Goal: Information Seeking & Learning: Learn about a topic

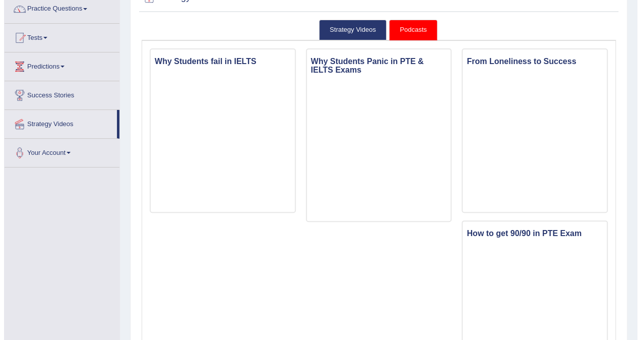
scroll to position [87, 0]
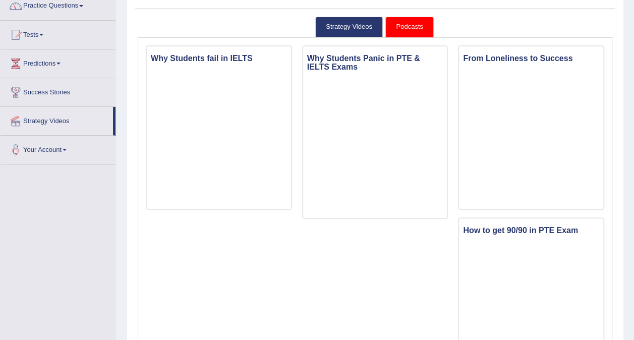
click at [398, 36] on link "Podcasts" at bounding box center [409, 27] width 48 height 21
click at [406, 22] on link "Podcasts" at bounding box center [409, 27] width 48 height 21
click at [406, 29] on link "Podcasts" at bounding box center [409, 27] width 48 height 21
click at [353, 31] on link "Strategy Videos" at bounding box center [349, 27] width 68 height 21
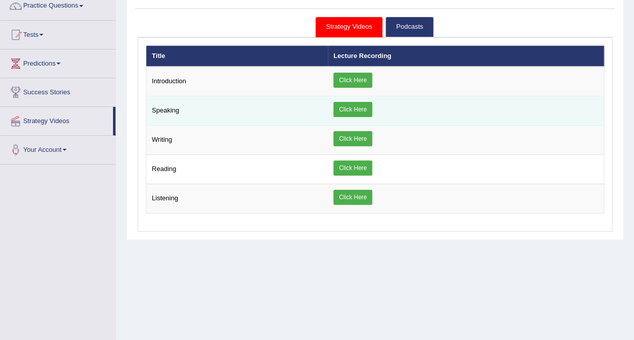
click at [363, 107] on link "Click Here" at bounding box center [352, 109] width 39 height 15
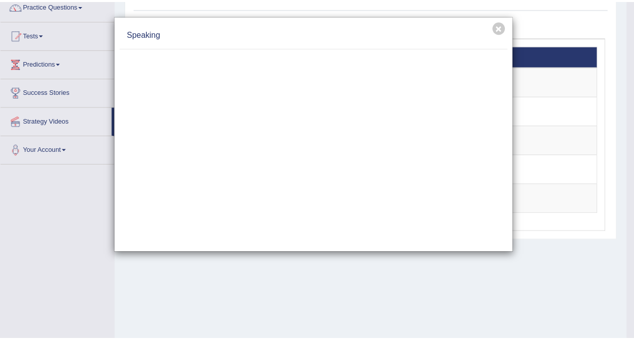
scroll to position [0, 0]
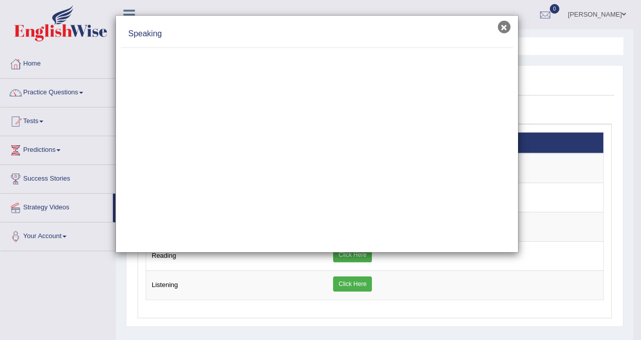
click at [506, 32] on button "×" at bounding box center [504, 27] width 13 height 13
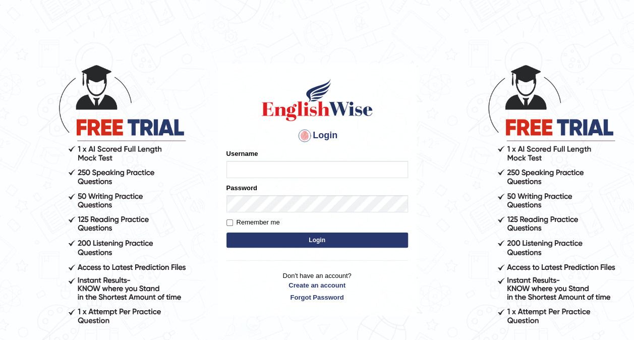
type input "Nidhi7774"
click at [296, 249] on form "Please fix the following errors: Username Nidhi7774 Password Remember me Login" at bounding box center [317, 199] width 182 height 101
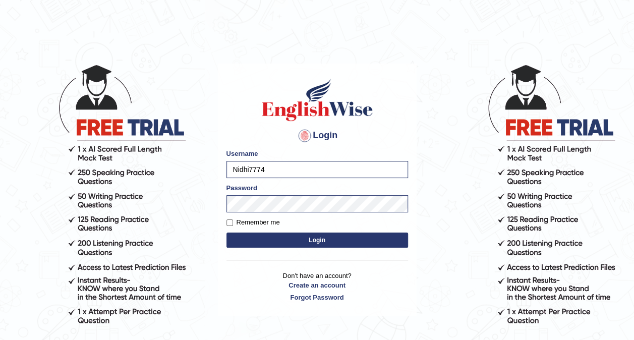
click at [297, 247] on form "Please fix the following errors: Username Nidhi7774 Password Remember me Login" at bounding box center [317, 199] width 182 height 101
click at [300, 245] on button "Login" at bounding box center [317, 239] width 182 height 15
click at [306, 242] on button "Login" at bounding box center [317, 239] width 182 height 15
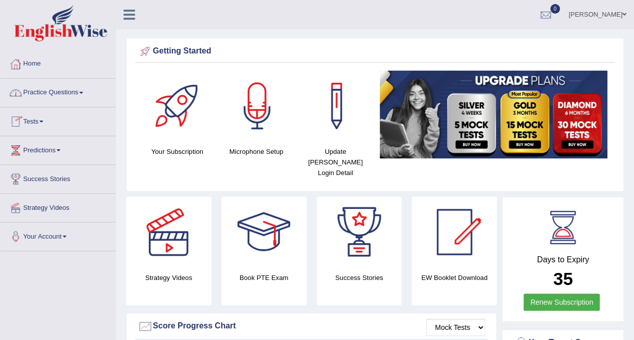
click at [132, 15] on icon at bounding box center [130, 14] width 12 height 13
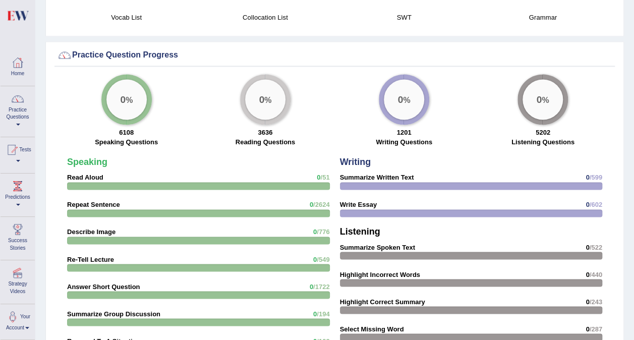
scroll to position [705, 0]
click at [84, 174] on strong "Read Aloud" at bounding box center [85, 178] width 36 height 8
click at [89, 174] on strong "Read Aloud" at bounding box center [85, 178] width 36 height 8
click at [86, 174] on strong "Read Aloud" at bounding box center [85, 178] width 36 height 8
click at [16, 123] on link "Practice Questions" at bounding box center [18, 109] width 34 height 47
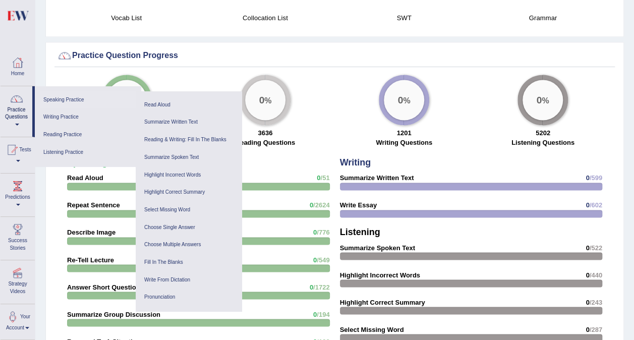
click at [72, 97] on link "Speaking Practice" at bounding box center [88, 100] width 96 height 18
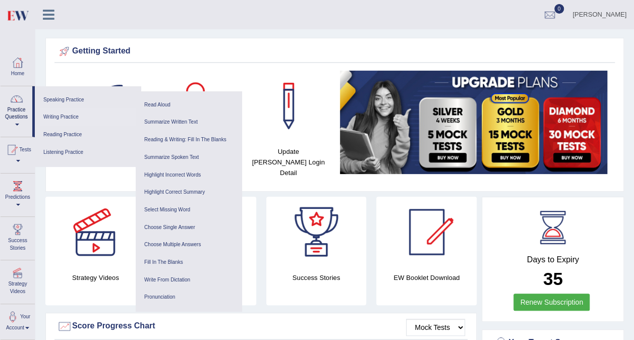
click at [70, 117] on link "Writing Practice" at bounding box center [88, 117] width 96 height 18
click at [73, 100] on link "Speaking Practice" at bounding box center [88, 100] width 96 height 18
click at [160, 106] on link "Read Aloud" at bounding box center [189, 105] width 96 height 18
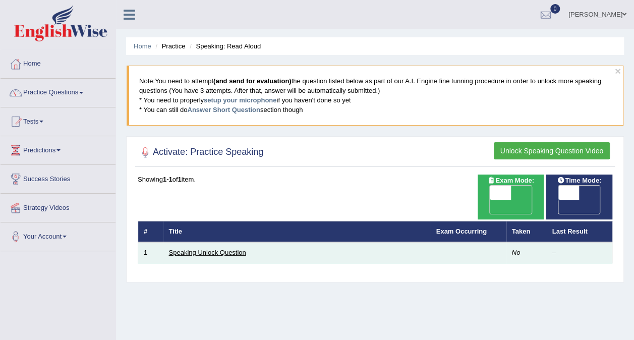
click at [242, 249] on link "Speaking Unlock Question" at bounding box center [207, 253] width 77 height 8
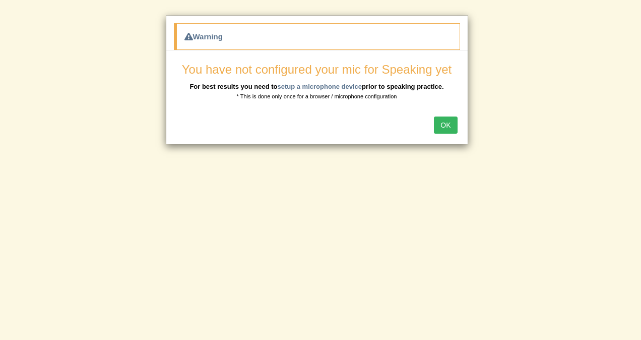
click at [444, 120] on button "OK" at bounding box center [445, 124] width 23 height 17
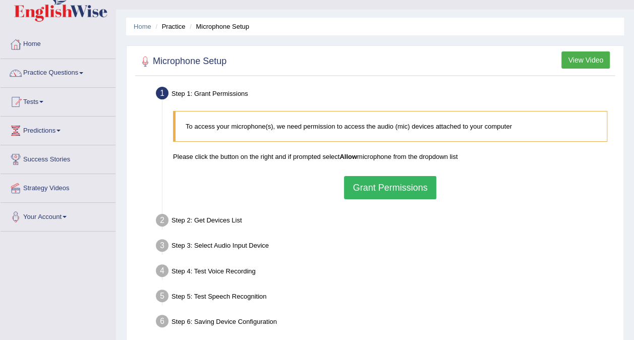
scroll to position [24, 0]
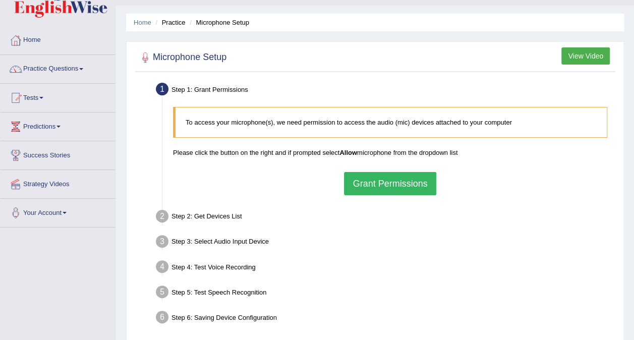
click at [379, 178] on button "Grant Permissions" at bounding box center [390, 183] width 92 height 23
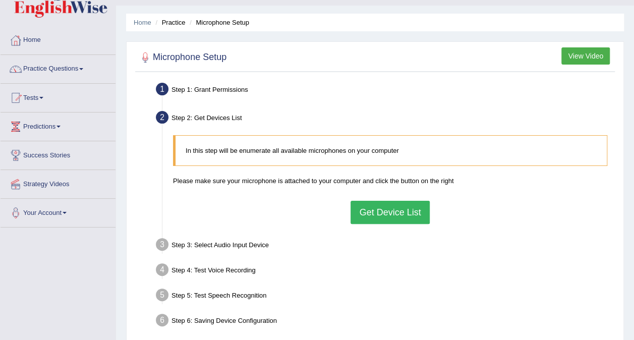
click at [403, 209] on button "Get Device List" at bounding box center [389, 212] width 79 height 23
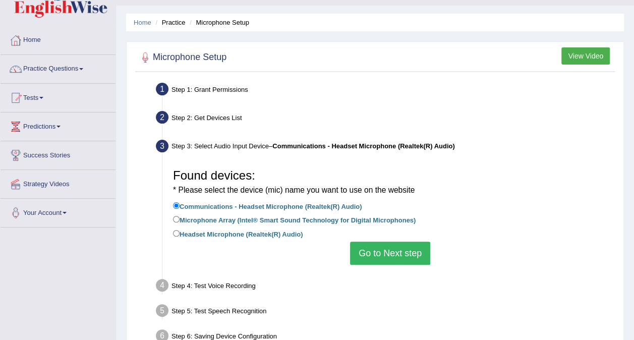
click at [407, 249] on button "Go to Next step" at bounding box center [390, 252] width 80 height 23
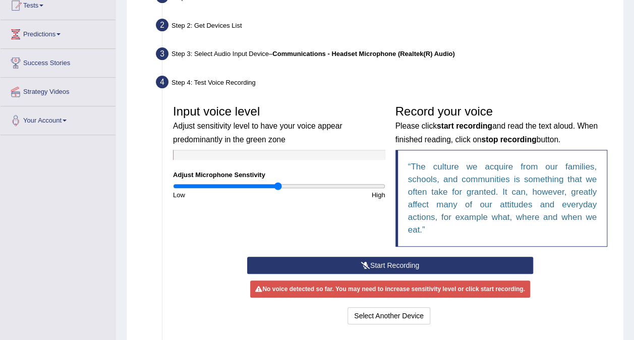
scroll to position [116, 0]
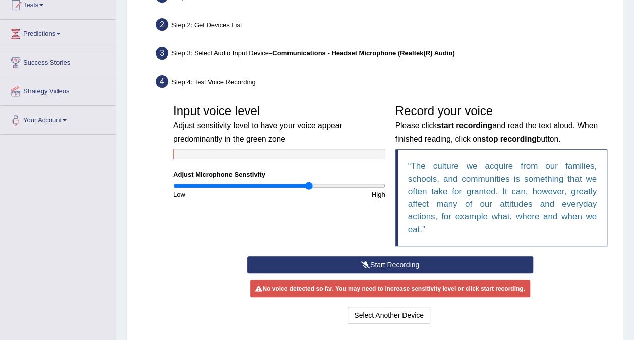
click at [308, 185] on input "range" at bounding box center [279, 186] width 212 height 8
click at [332, 184] on input "range" at bounding box center [279, 186] width 212 height 8
click at [271, 186] on input "range" at bounding box center [279, 186] width 212 height 8
click at [364, 266] on icon at bounding box center [365, 264] width 9 height 7
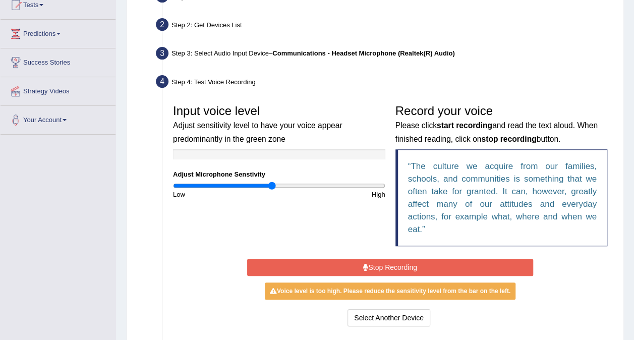
click at [364, 266] on icon at bounding box center [365, 267] width 5 height 7
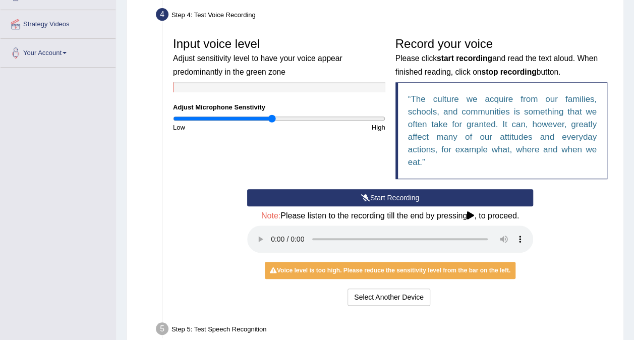
scroll to position [184, 0]
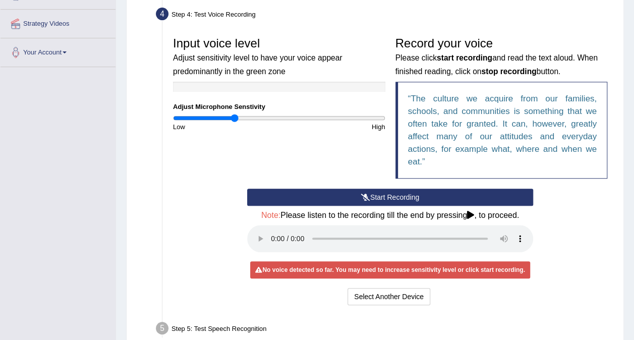
click at [235, 116] on input "range" at bounding box center [279, 118] width 212 height 8
click at [207, 122] on div "Low" at bounding box center [223, 127] width 111 height 10
click at [202, 116] on input "range" at bounding box center [279, 118] width 212 height 8
click at [338, 118] on input "range" at bounding box center [279, 118] width 212 height 8
click at [286, 119] on input "range" at bounding box center [279, 118] width 212 height 8
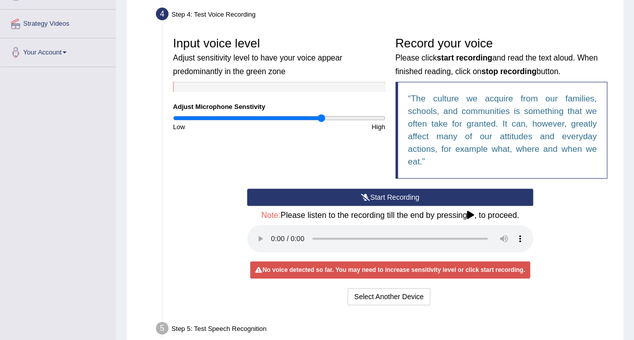
click at [321, 116] on input "range" at bounding box center [279, 118] width 212 height 8
click at [377, 201] on button "Start Recording" at bounding box center [390, 197] width 286 height 17
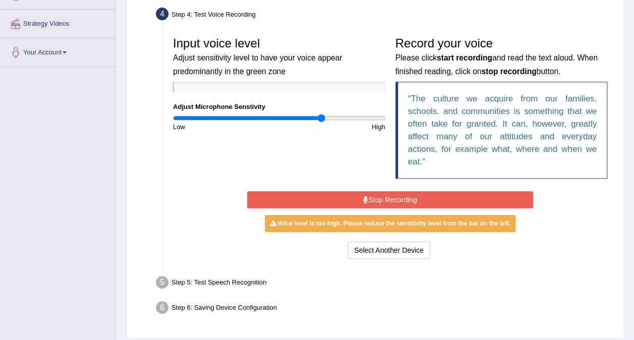
click at [377, 201] on button "Stop Recording" at bounding box center [390, 199] width 286 height 17
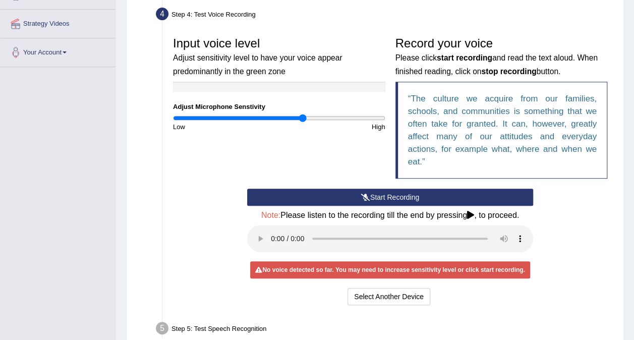
click at [302, 116] on input "range" at bounding box center [279, 118] width 212 height 8
click at [308, 116] on input "range" at bounding box center [279, 118] width 212 height 8
click at [319, 116] on input "range" at bounding box center [279, 118] width 212 height 8
click at [335, 118] on input "range" at bounding box center [279, 118] width 212 height 8
click at [360, 115] on input "range" at bounding box center [279, 118] width 212 height 8
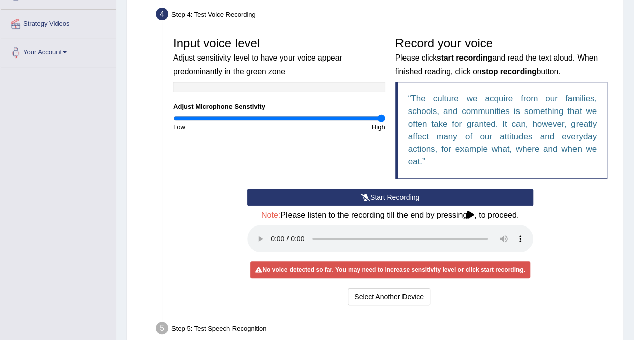
click at [380, 115] on input "range" at bounding box center [279, 118] width 212 height 8
click at [288, 115] on input "range" at bounding box center [279, 118] width 212 height 8
click at [295, 116] on input "range" at bounding box center [279, 118] width 212 height 8
click at [376, 200] on button "Start Recording" at bounding box center [390, 197] width 286 height 17
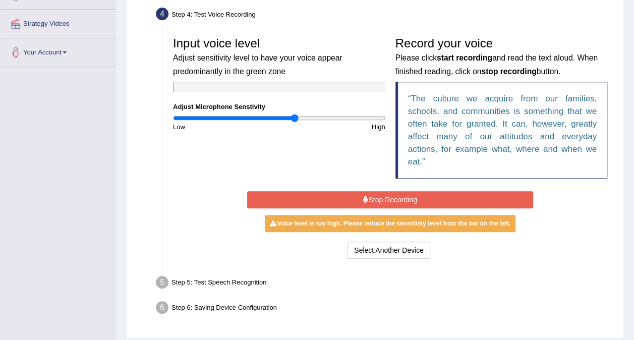
click at [376, 200] on button "Stop Recording" at bounding box center [390, 199] width 286 height 17
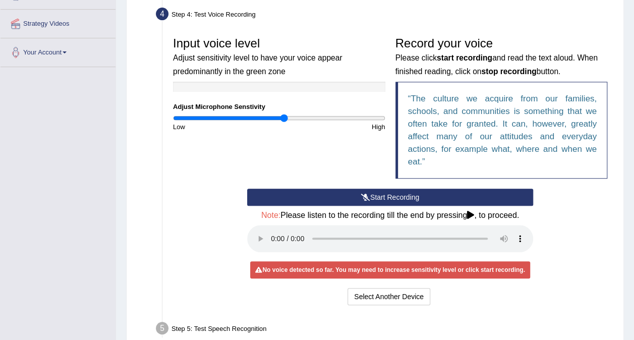
click at [284, 118] on input "range" at bounding box center [279, 118] width 212 height 8
click at [288, 117] on input "range" at bounding box center [279, 118] width 212 height 8
click at [303, 115] on input "range" at bounding box center [279, 118] width 212 height 8
click at [328, 116] on input "range" at bounding box center [279, 118] width 212 height 8
click at [345, 116] on input "range" at bounding box center [279, 118] width 212 height 8
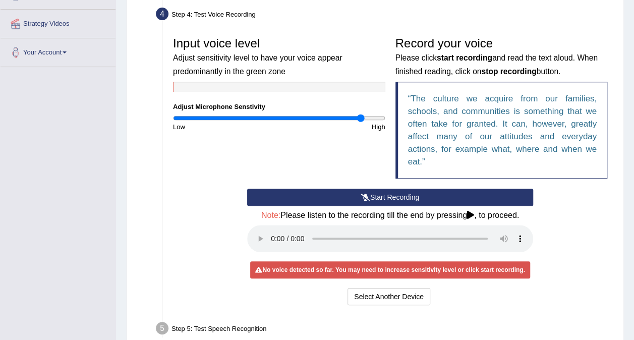
click at [359, 117] on input "range" at bounding box center [279, 118] width 212 height 8
click at [320, 119] on input "range" at bounding box center [279, 118] width 212 height 8
click at [335, 200] on button "Start Recording" at bounding box center [390, 197] width 286 height 17
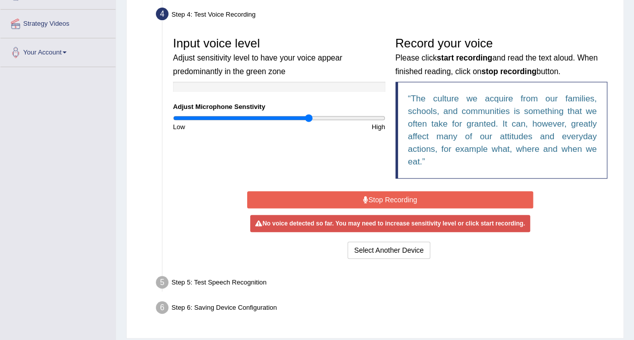
click at [309, 115] on input "range" at bounding box center [279, 118] width 212 height 8
click at [340, 194] on button "Stop Recording" at bounding box center [390, 199] width 286 height 17
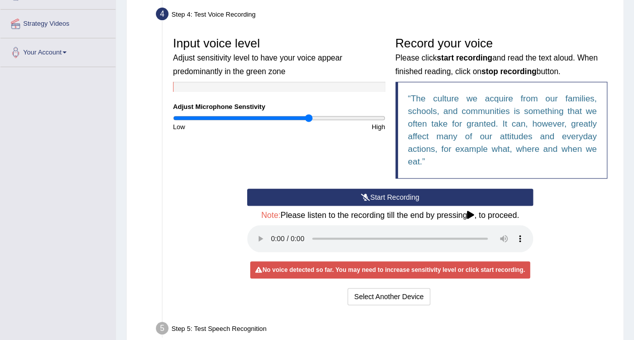
click at [340, 194] on button "Start Recording" at bounding box center [390, 197] width 286 height 17
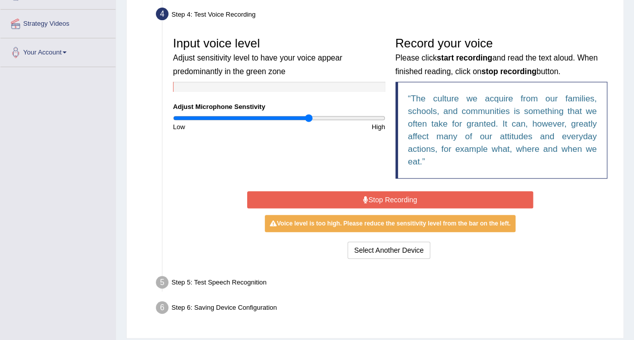
click at [340, 194] on button "Stop Recording" at bounding box center [390, 199] width 286 height 17
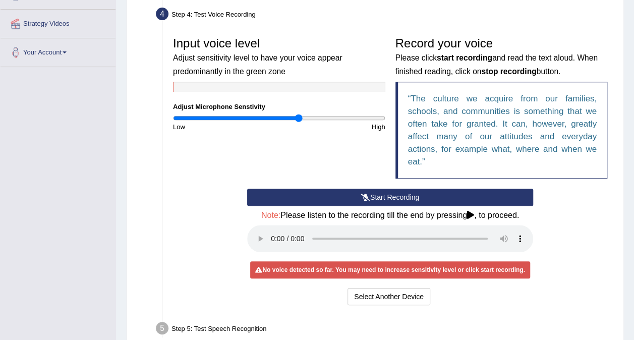
click at [298, 117] on input "range" at bounding box center [279, 118] width 212 height 8
click at [303, 117] on input "range" at bounding box center [279, 118] width 212 height 8
click at [382, 195] on button "Start Recording" at bounding box center [390, 197] width 286 height 17
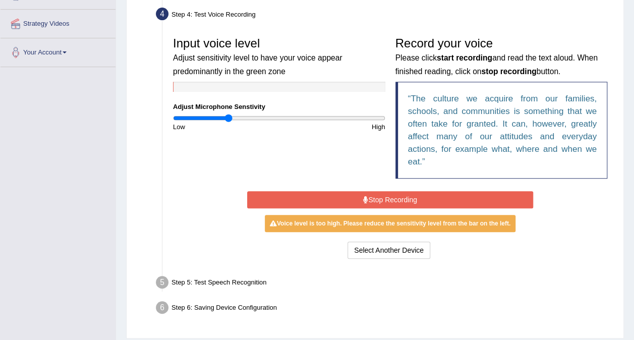
type input "0.52"
click at [227, 118] on input "range" at bounding box center [279, 118] width 212 height 8
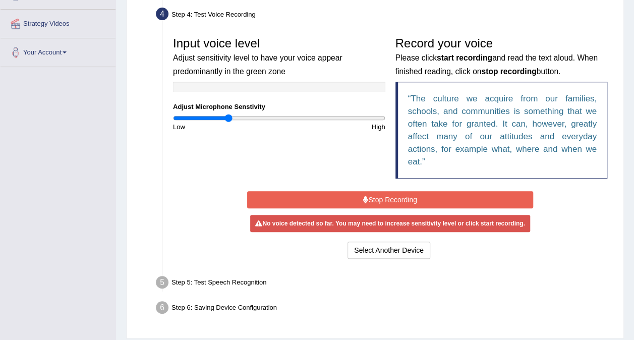
click at [378, 205] on button "Stop Recording" at bounding box center [390, 199] width 286 height 17
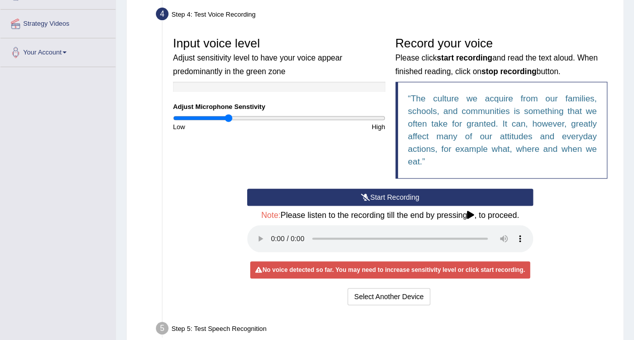
click at [392, 196] on button "Start Recording" at bounding box center [390, 197] width 286 height 17
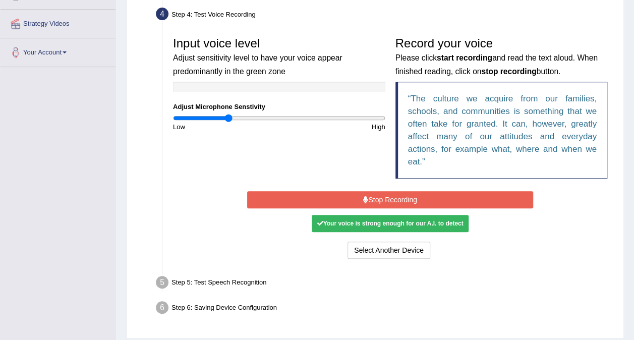
click at [392, 196] on button "Stop Recording" at bounding box center [390, 199] width 286 height 17
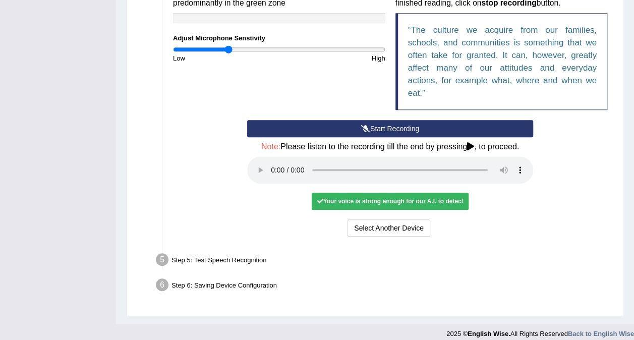
scroll to position [260, 0]
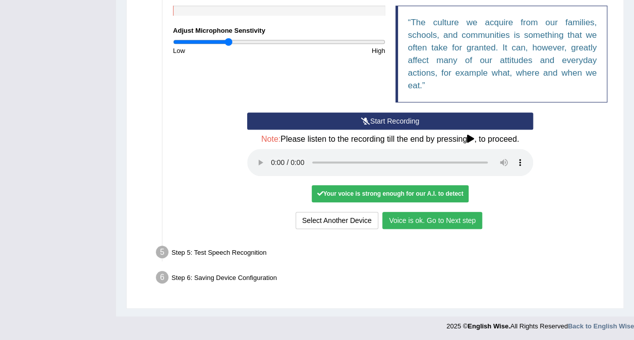
click at [437, 216] on button "Voice is ok. Go to Next step" at bounding box center [432, 220] width 100 height 17
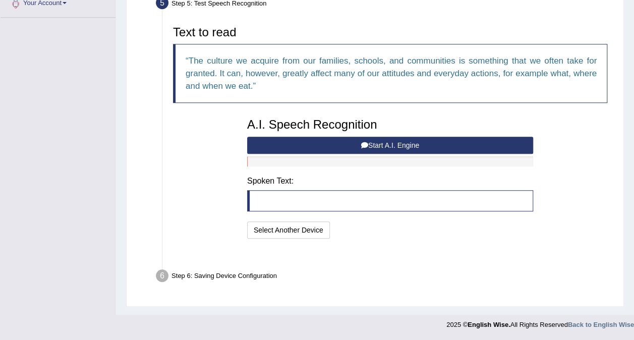
scroll to position [208, 0]
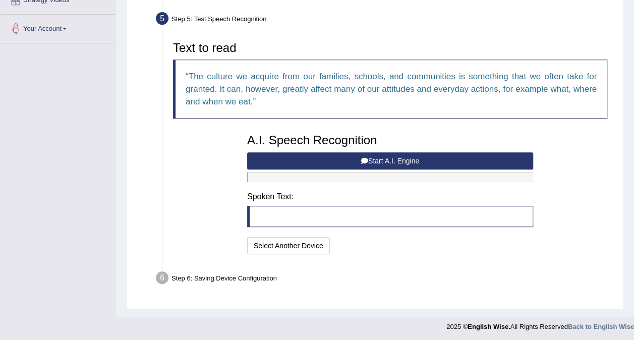
click at [332, 163] on button "Start A.I. Engine" at bounding box center [390, 160] width 286 height 17
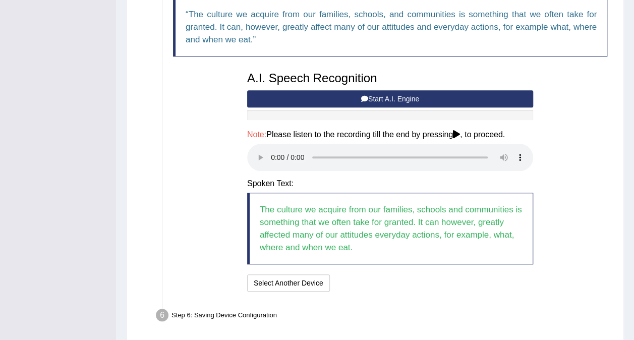
scroll to position [269, 0]
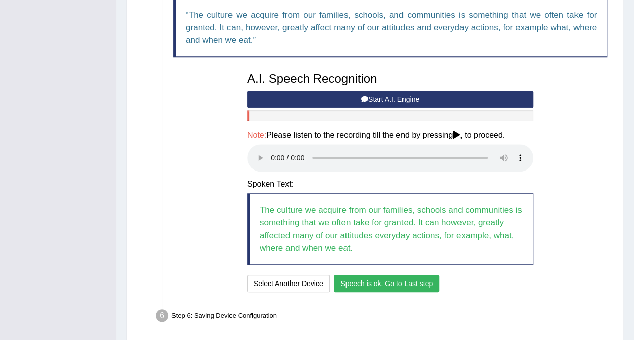
click at [396, 279] on button "Speech is ok. Go to Last step" at bounding box center [386, 283] width 105 height 17
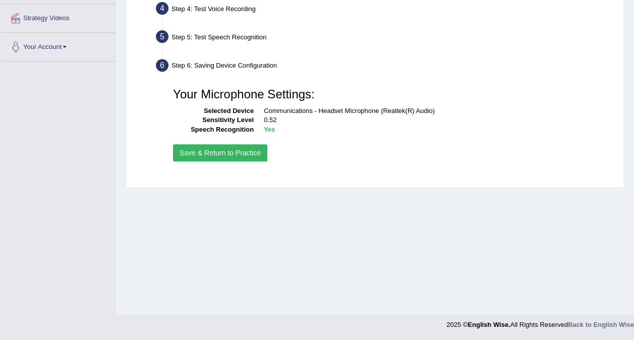
click at [233, 158] on button "Save & Return to Practice" at bounding box center [220, 152] width 94 height 17
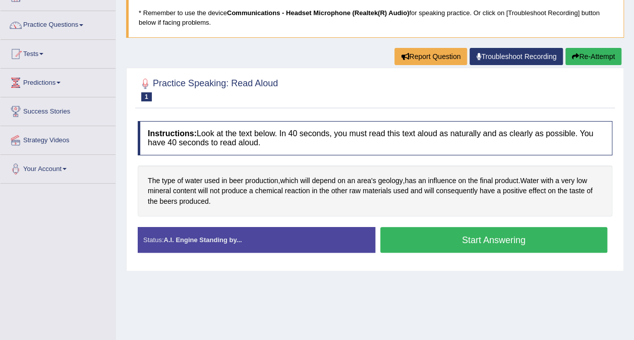
scroll to position [67, 0]
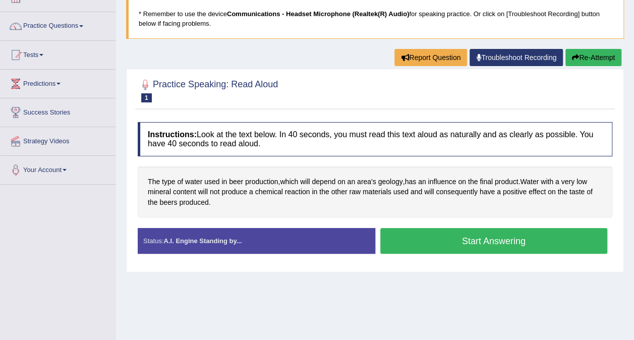
click at [409, 233] on button "Start Answering" at bounding box center [493, 241] width 227 height 26
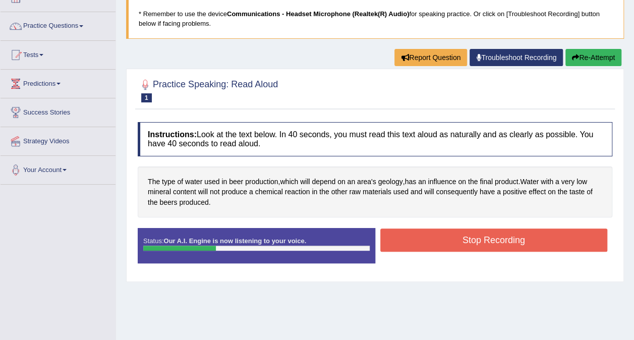
click at [409, 233] on button "Stop Recording" at bounding box center [493, 239] width 227 height 23
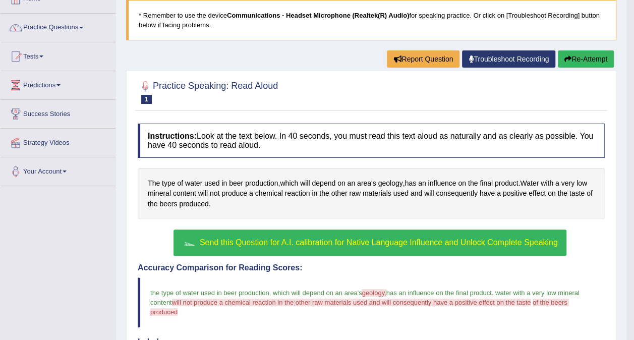
scroll to position [65, 0]
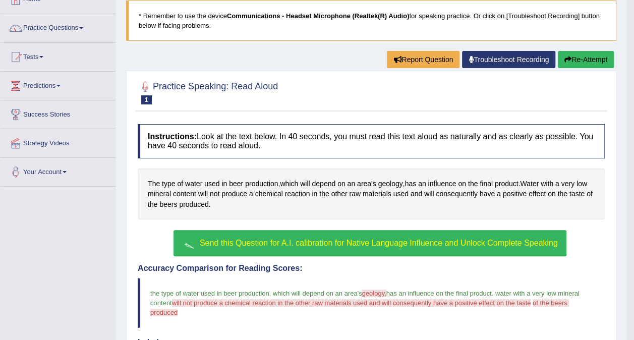
click at [584, 61] on button "Re-Attempt" at bounding box center [586, 59] width 56 height 17
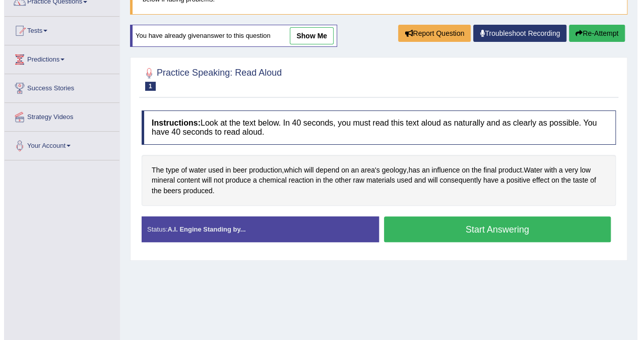
scroll to position [93, 0]
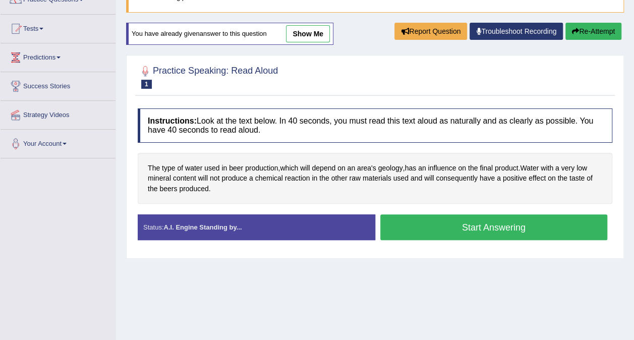
click at [512, 226] on button "Start Answering" at bounding box center [493, 227] width 227 height 26
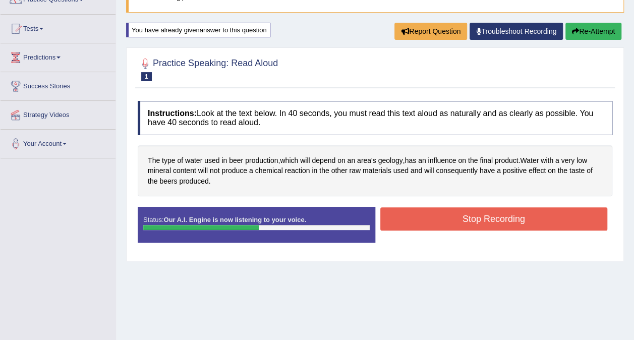
click at [512, 226] on button "Stop Recording" at bounding box center [493, 218] width 227 height 23
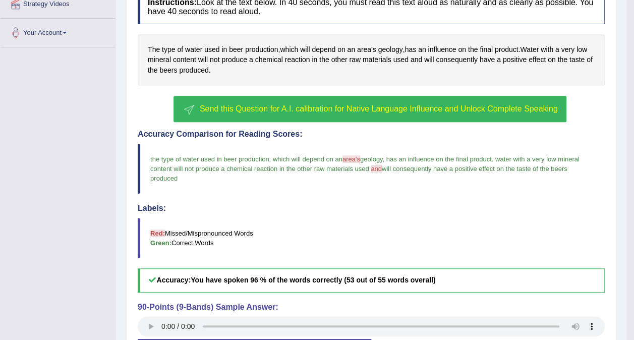
scroll to position [199, 0]
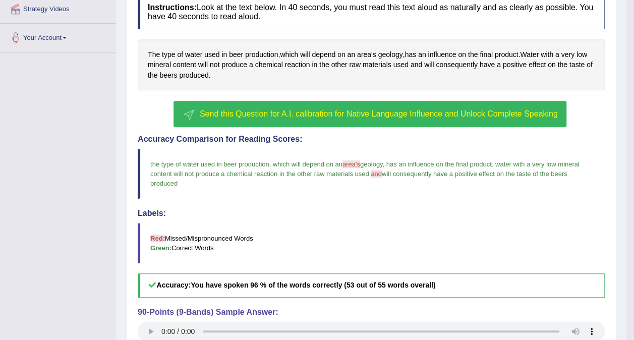
click at [327, 116] on span "Send this Question for A.I. calibration for Native Language Influence and Unloc…" at bounding box center [379, 113] width 358 height 9
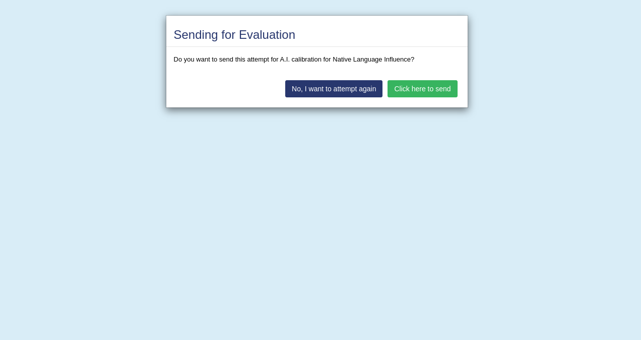
click at [408, 81] on button "Click here to send" at bounding box center [423, 88] width 70 height 17
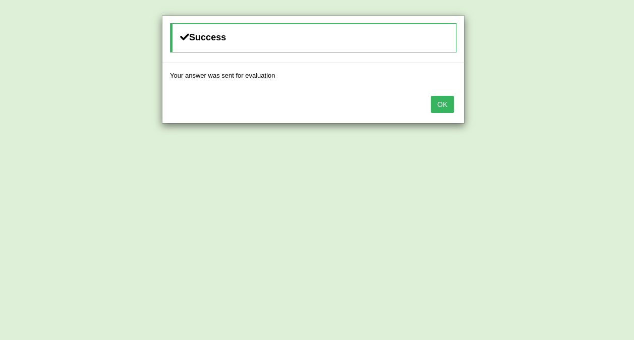
click at [451, 110] on button "OK" at bounding box center [442, 104] width 23 height 17
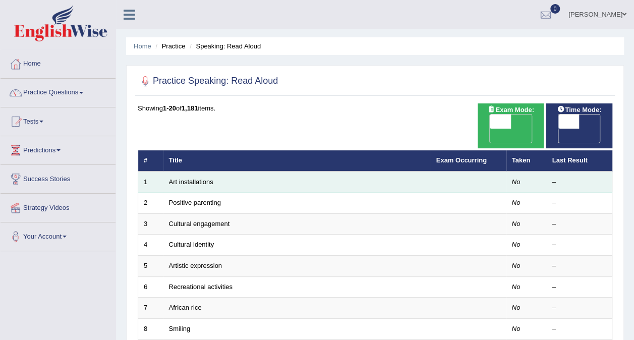
click at [217, 171] on td "Art installations" at bounding box center [296, 181] width 267 height 21
click at [191, 178] on link "Art installations" at bounding box center [191, 182] width 44 height 8
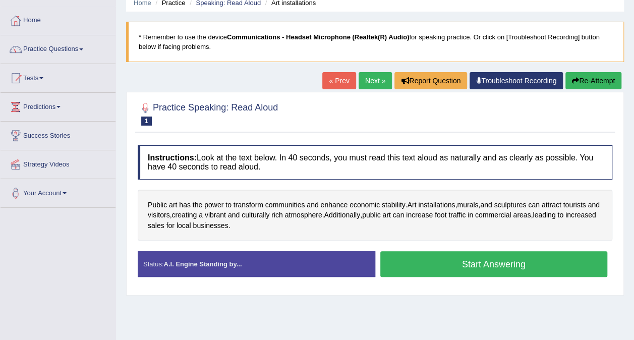
scroll to position [42, 0]
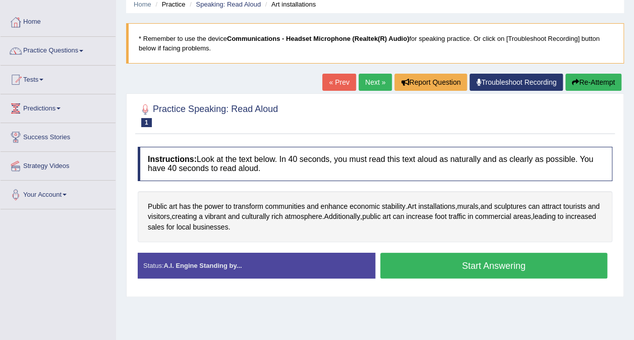
click at [322, 154] on h4 "Instructions: Look at the text below. In 40 seconds, you must read this text al…" at bounding box center [375, 164] width 474 height 34
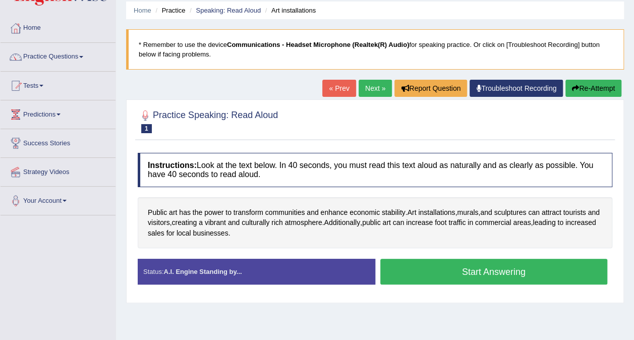
scroll to position [36, 0]
click at [445, 265] on button "Start Answering" at bounding box center [493, 272] width 227 height 26
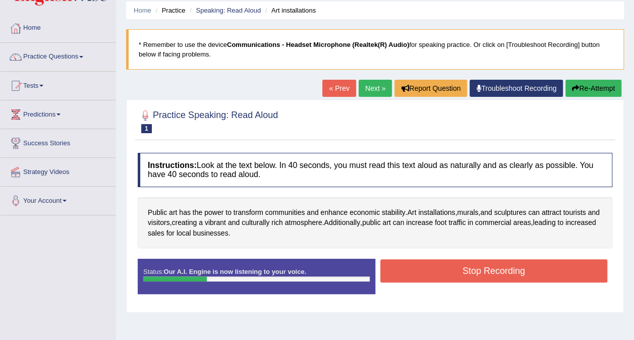
click at [587, 89] on button "Re-Attempt" at bounding box center [593, 88] width 56 height 17
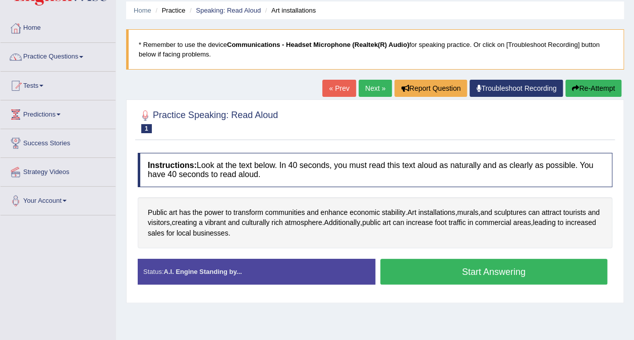
click at [523, 268] on button "Start Answering" at bounding box center [493, 272] width 227 height 26
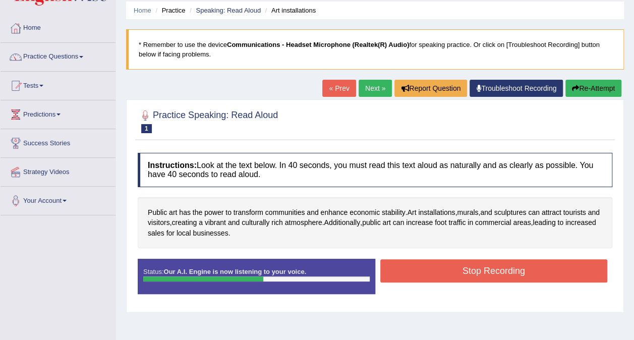
click at [523, 268] on button "Stop Recording" at bounding box center [493, 270] width 227 height 23
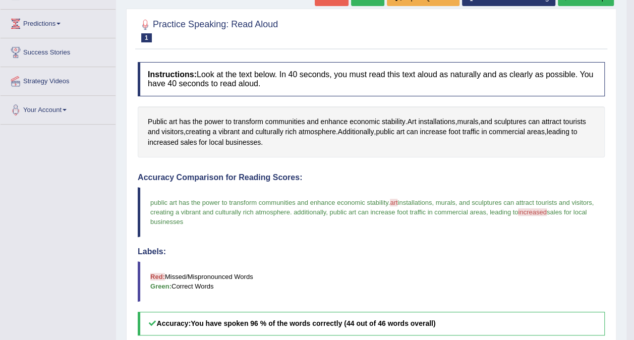
scroll to position [126, 0]
click at [397, 200] on span "art" at bounding box center [394, 203] width 8 height 8
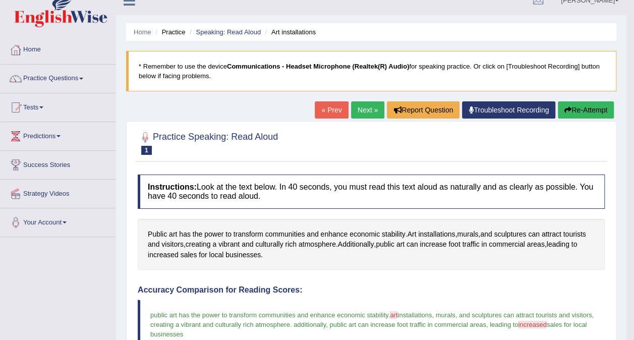
scroll to position [0, 0]
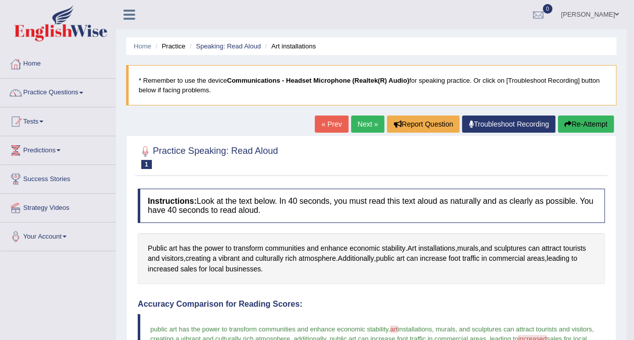
click at [356, 123] on link "Next »" at bounding box center [367, 123] width 33 height 17
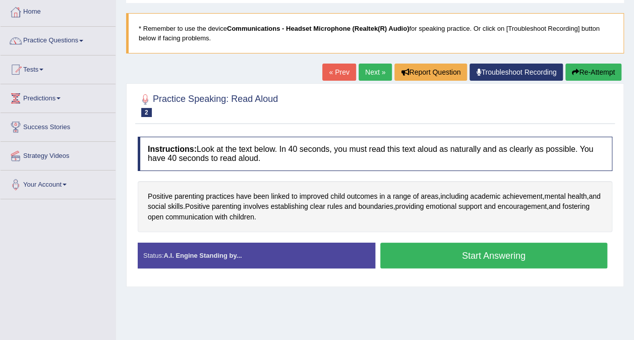
scroll to position [52, 0]
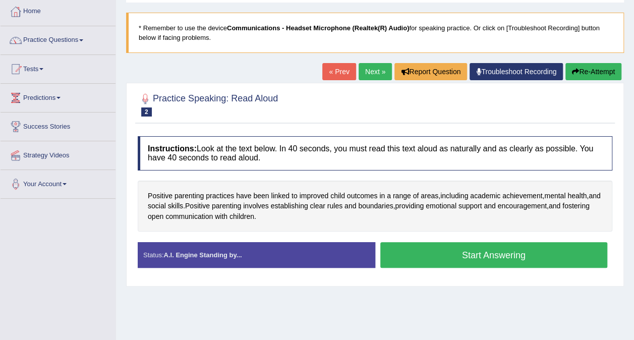
click at [469, 257] on button "Start Answering" at bounding box center [493, 255] width 227 height 26
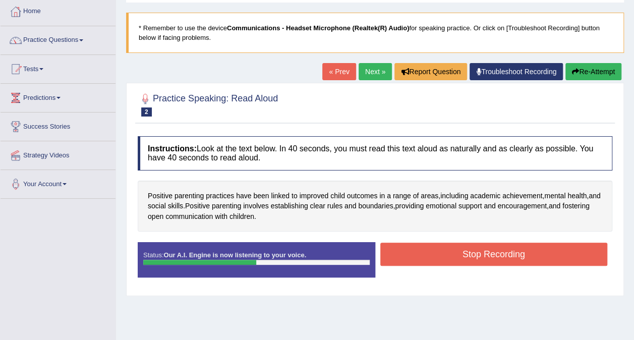
click at [469, 257] on button "Stop Recording" at bounding box center [493, 254] width 227 height 23
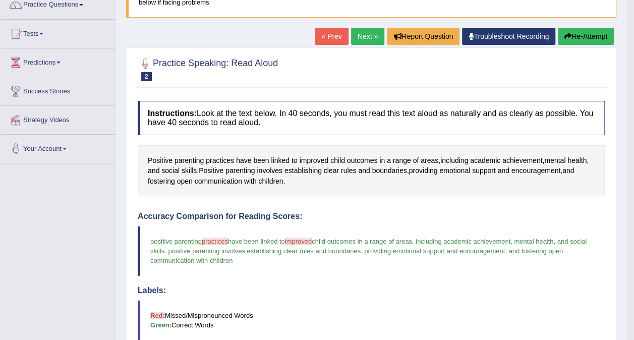
scroll to position [89, 0]
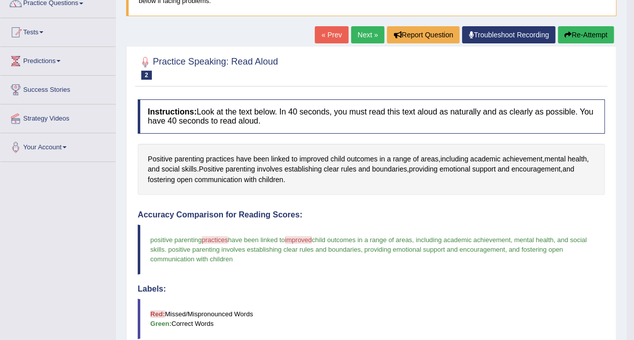
click at [487, 36] on link "Troubleshoot Recording" at bounding box center [508, 34] width 93 height 17
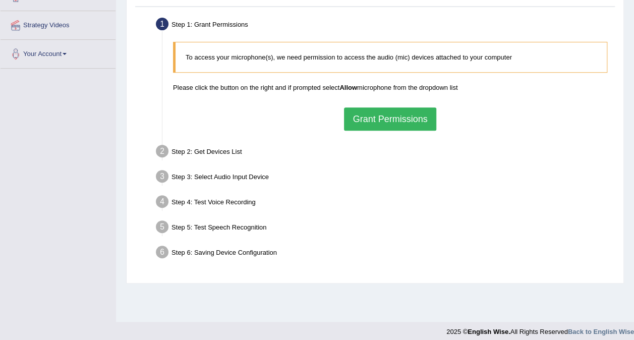
scroll to position [190, 0]
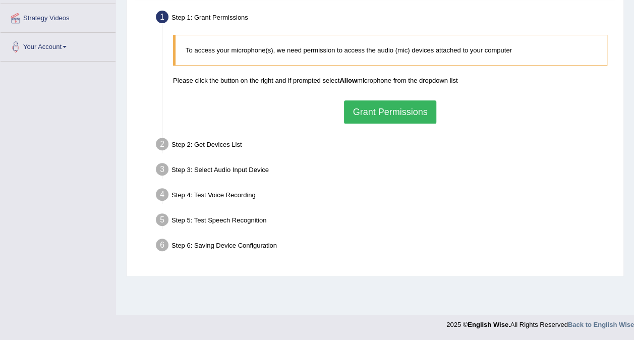
click at [403, 112] on button "Grant Permissions" at bounding box center [390, 111] width 92 height 23
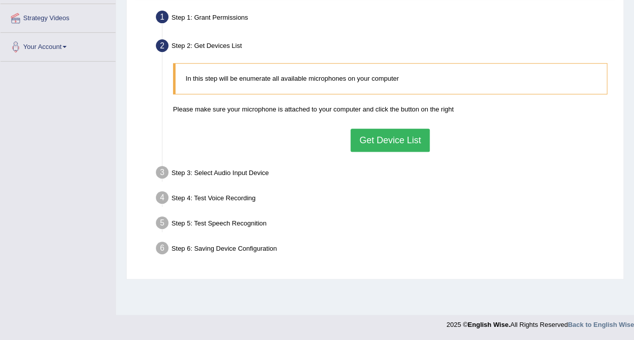
click at [367, 137] on button "Get Device List" at bounding box center [389, 140] width 79 height 23
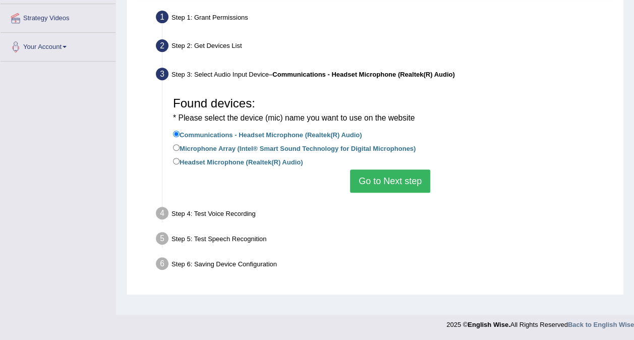
click at [380, 177] on button "Go to Next step" at bounding box center [390, 180] width 80 height 23
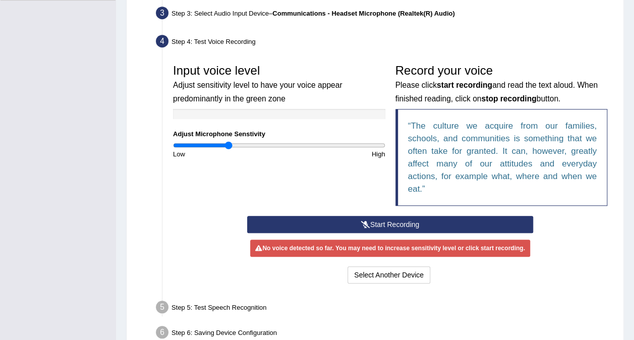
scroll to position [251, 0]
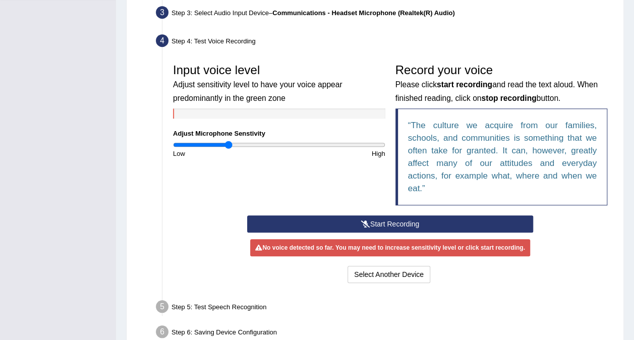
click at [387, 220] on button "Start Recording" at bounding box center [390, 223] width 286 height 17
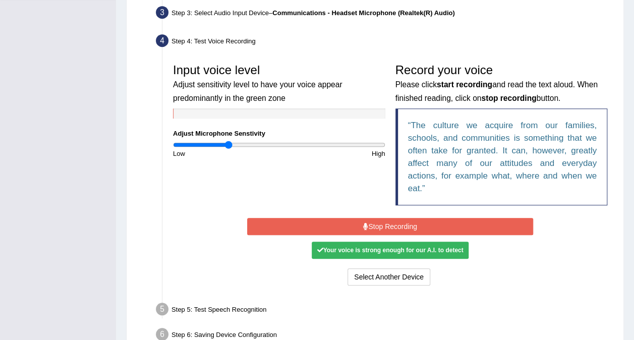
click at [387, 220] on button "Stop Recording" at bounding box center [390, 226] width 286 height 17
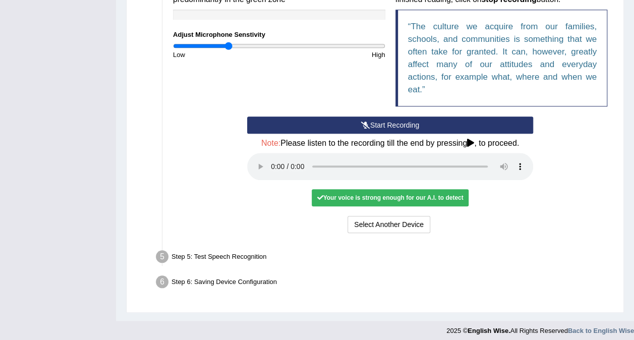
scroll to position [350, 0]
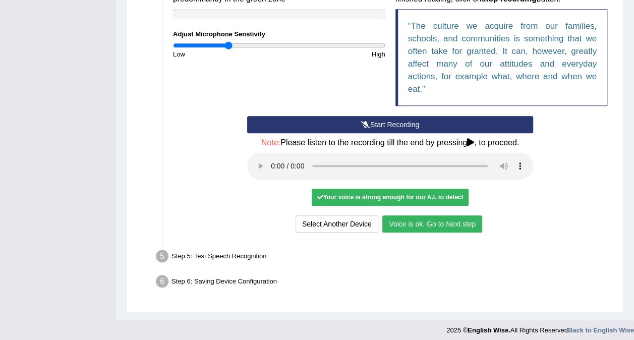
click at [439, 220] on button "Voice is ok. Go to Next step" at bounding box center [432, 223] width 100 height 17
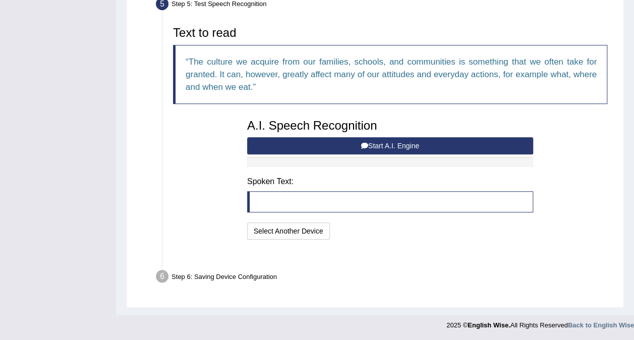
scroll to position [301, 0]
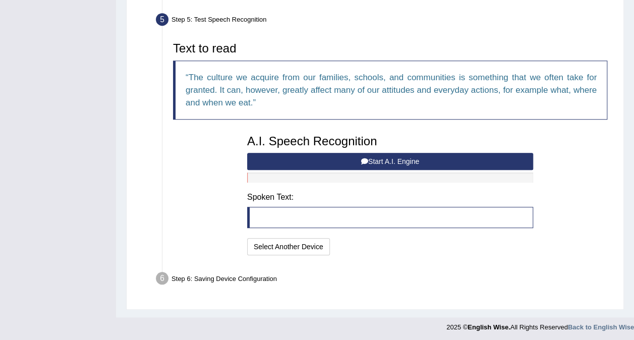
click at [390, 163] on button "Start A.I. Engine" at bounding box center [390, 161] width 286 height 17
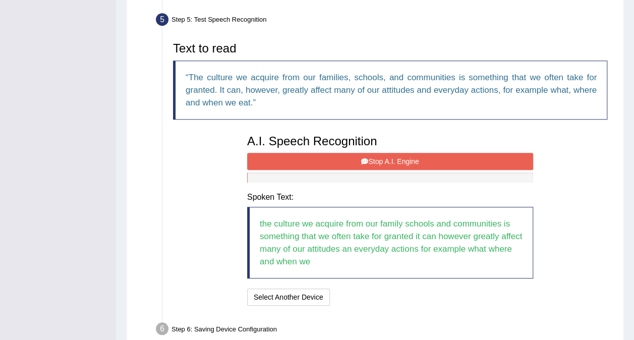
click at [390, 163] on button "Stop A.I. Engine" at bounding box center [390, 161] width 286 height 17
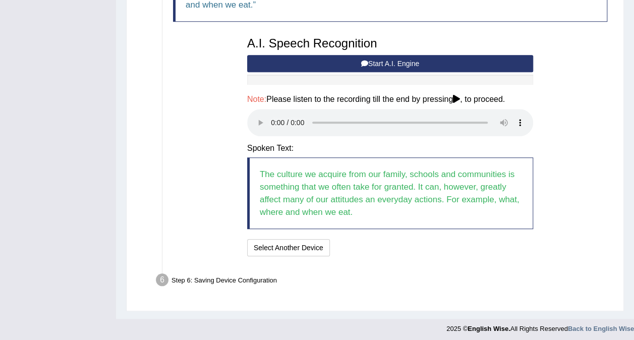
scroll to position [400, 0]
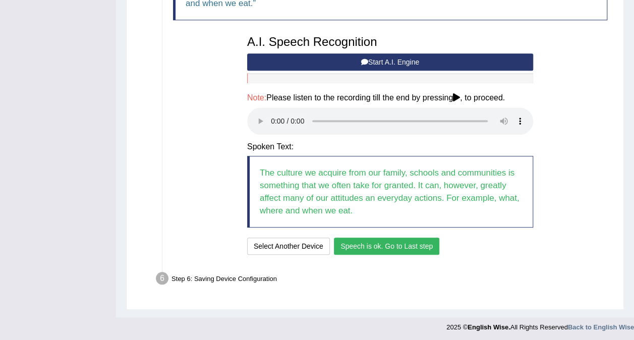
click at [378, 247] on button "Speech is ok. Go to Last step" at bounding box center [386, 245] width 105 height 17
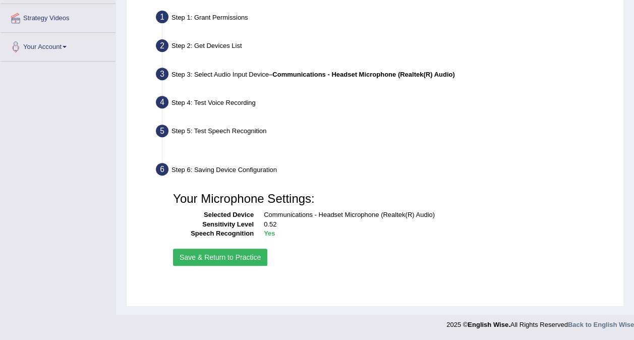
scroll to position [190, 0]
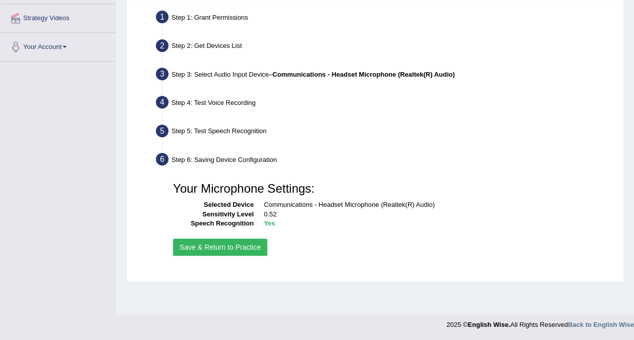
click at [239, 246] on button "Save & Return to Practice" at bounding box center [220, 246] width 94 height 17
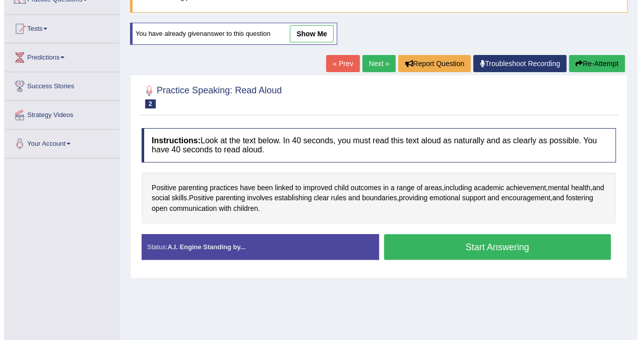
scroll to position [92, 0]
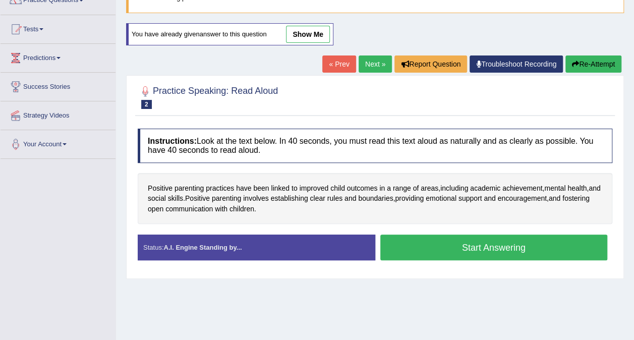
click at [442, 237] on button "Start Answering" at bounding box center [493, 247] width 227 height 26
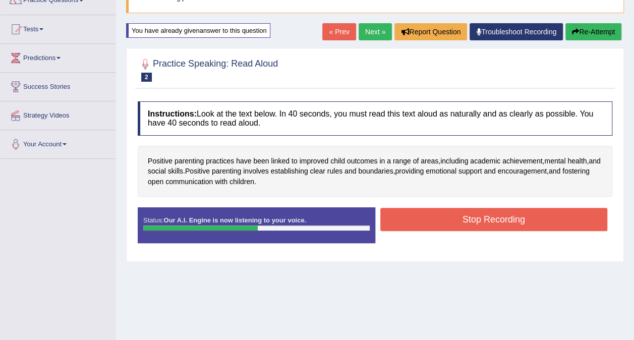
click at [467, 210] on button "Stop Recording" at bounding box center [493, 219] width 227 height 23
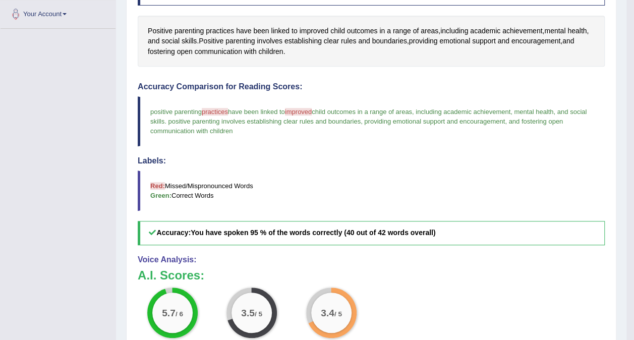
scroll to position [222, 0]
click at [221, 111] on span "practices" at bounding box center [215, 112] width 26 height 8
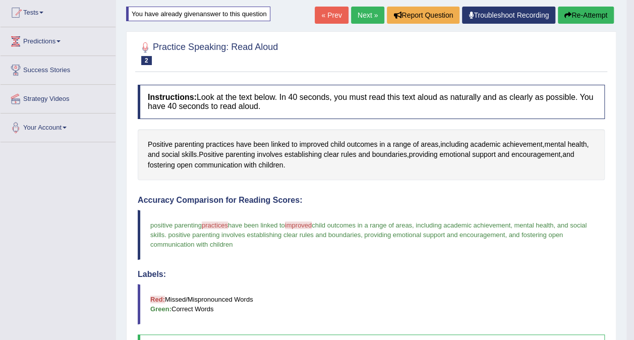
scroll to position [0, 0]
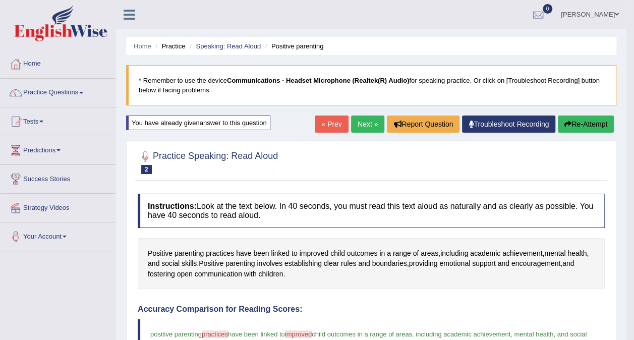
click at [171, 46] on li "Practice" at bounding box center [169, 46] width 32 height 10
click at [177, 44] on li "Practice" at bounding box center [169, 46] width 32 height 10
click at [214, 44] on link "Speaking: Read Aloud" at bounding box center [228, 46] width 65 height 8
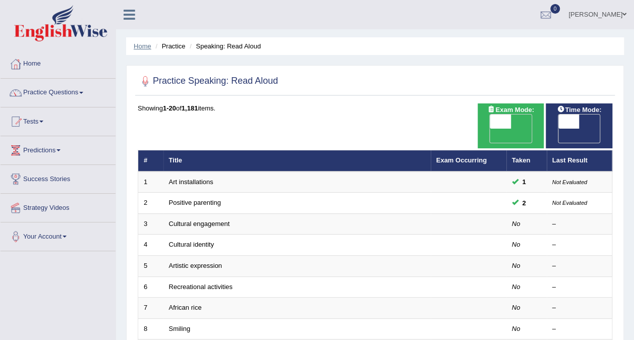
click at [145, 46] on link "Home" at bounding box center [143, 46] width 18 height 8
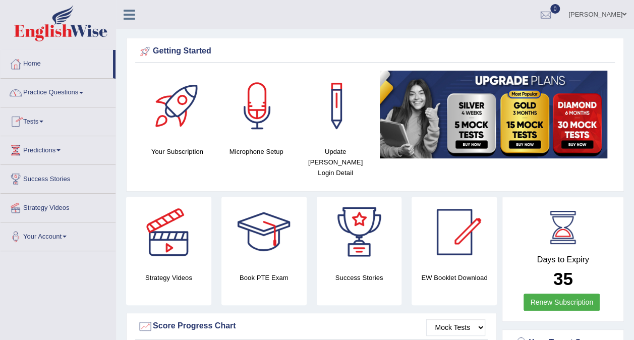
click at [73, 96] on link "Practice Questions" at bounding box center [58, 91] width 115 height 25
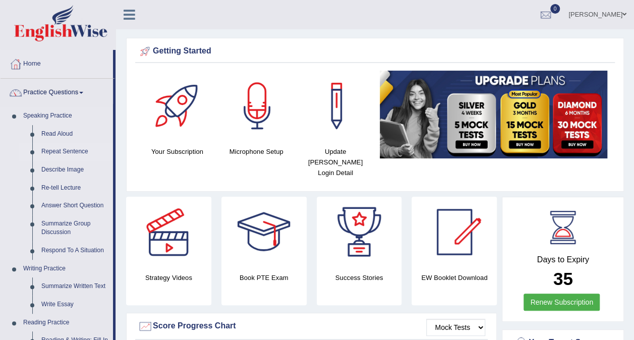
click at [71, 148] on link "Repeat Sentence" at bounding box center [75, 152] width 76 height 18
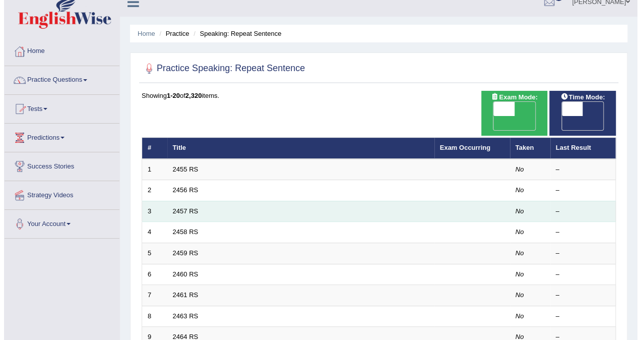
scroll to position [13, 0]
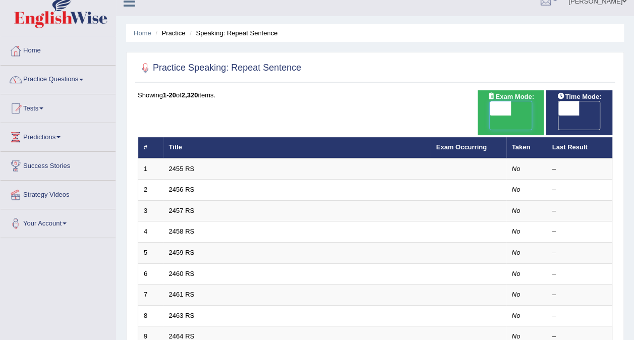
click at [505, 104] on span at bounding box center [500, 108] width 21 height 14
click at [490, 115] on span "OFF" at bounding box center [479, 122] width 21 height 14
checkbox input "true"
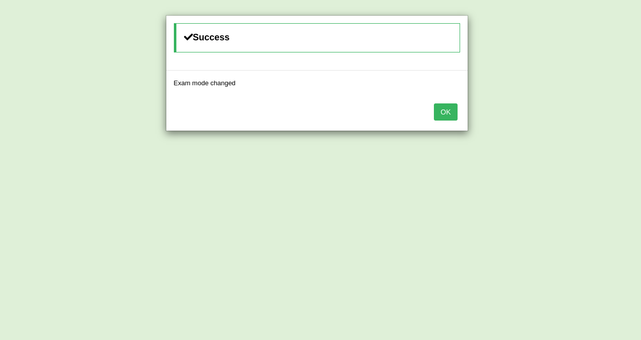
click at [446, 111] on button "OK" at bounding box center [445, 111] width 23 height 17
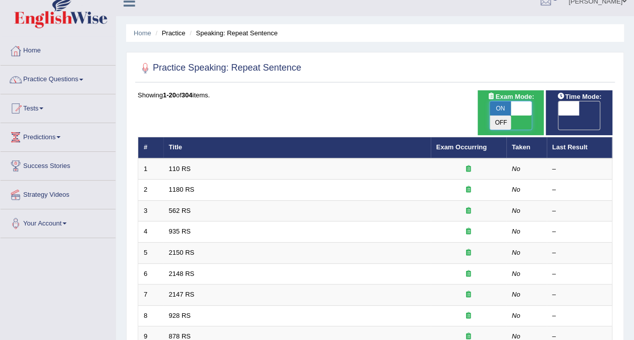
click at [528, 113] on span at bounding box center [521, 108] width 21 height 14
checkbox input "false"
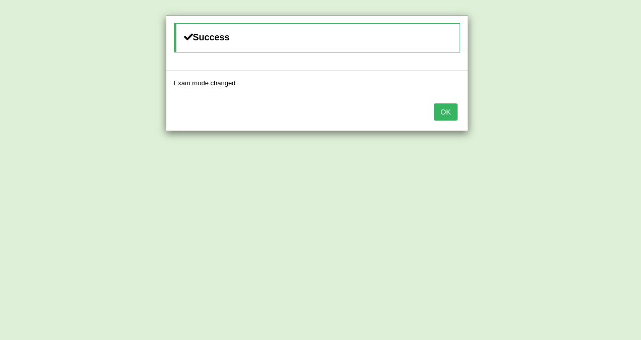
click at [452, 112] on button "OK" at bounding box center [445, 111] width 23 height 17
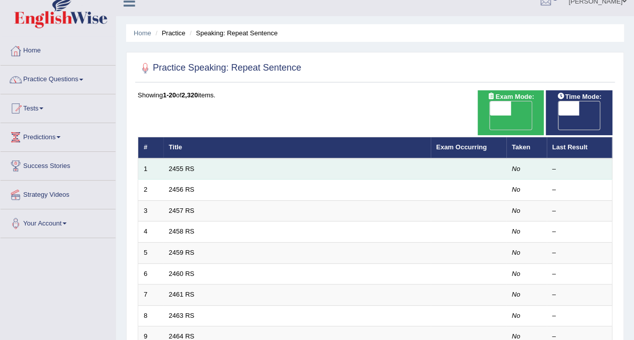
click at [206, 158] on td "2455 RS" at bounding box center [296, 168] width 267 height 21
click at [189, 165] on link "2455 RS" at bounding box center [182, 169] width 26 height 8
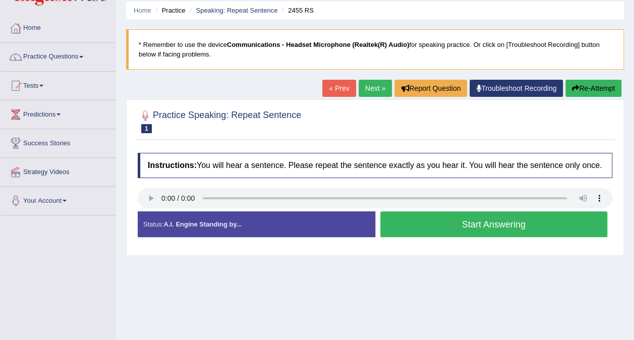
scroll to position [36, 0]
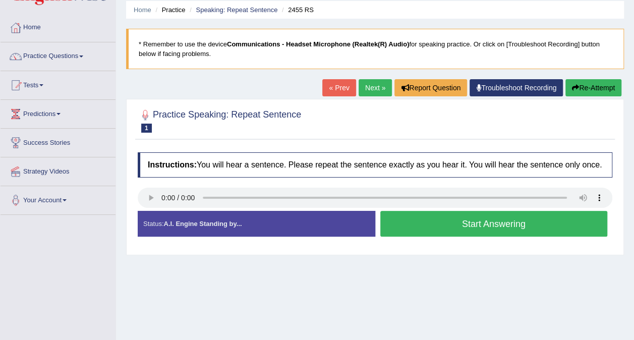
click at [395, 235] on button "Start Answering" at bounding box center [493, 224] width 227 height 26
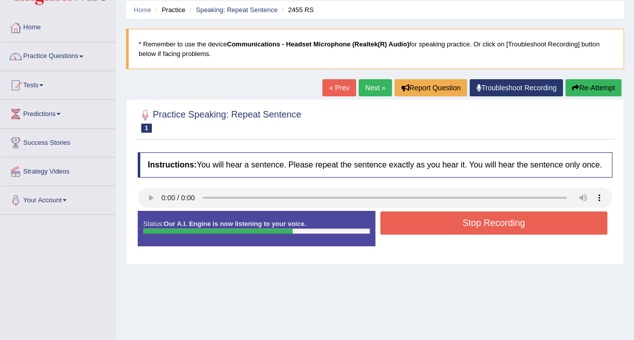
click at [412, 229] on button "Stop Recording" at bounding box center [493, 222] width 227 height 23
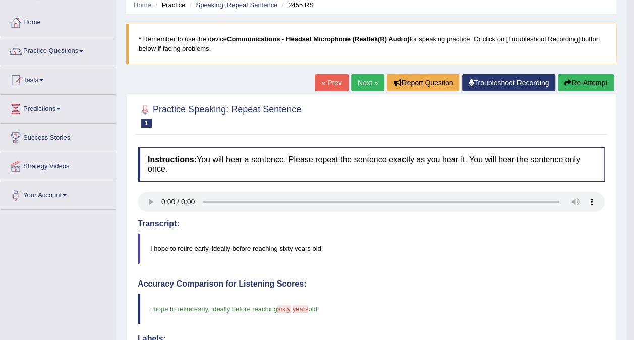
scroll to position [0, 0]
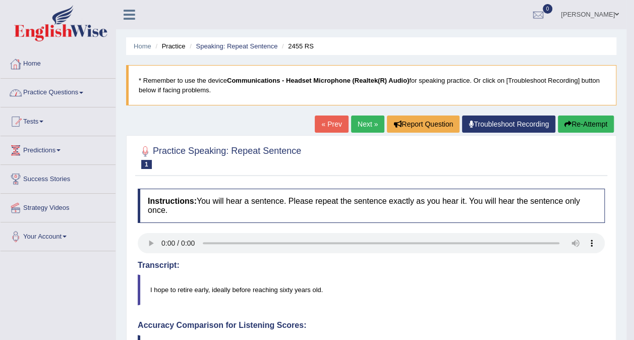
click at [35, 64] on link "Home" at bounding box center [58, 62] width 115 height 25
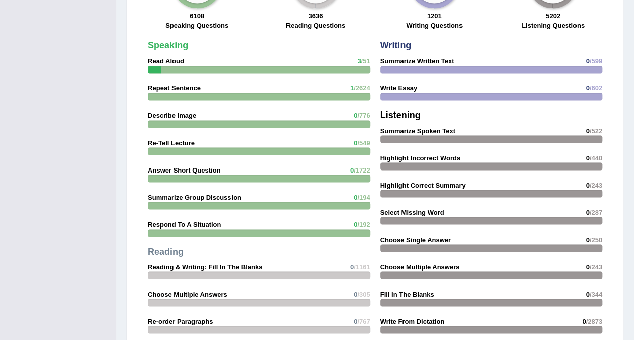
scroll to position [821, 0]
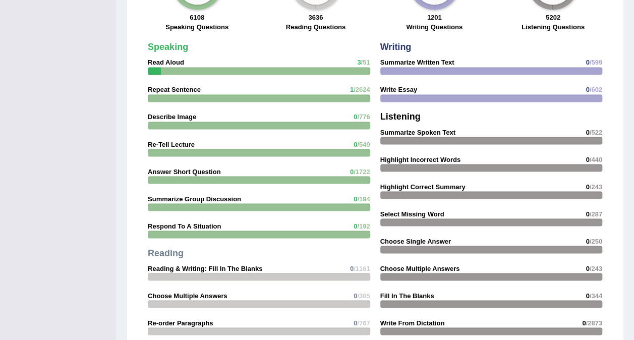
click at [170, 195] on strong "Summarize Group Discussion" at bounding box center [194, 199] width 93 height 8
click at [182, 195] on strong "Summarize Group Discussion" at bounding box center [194, 199] width 93 height 8
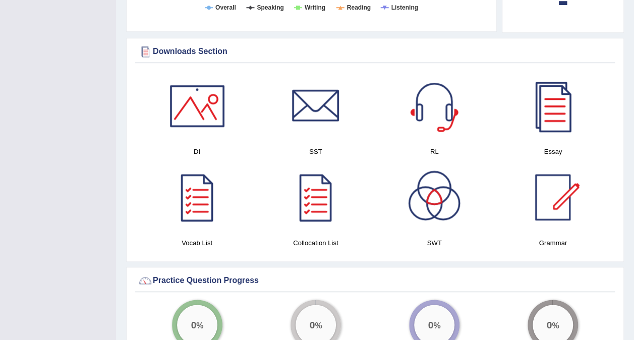
scroll to position [484, 0]
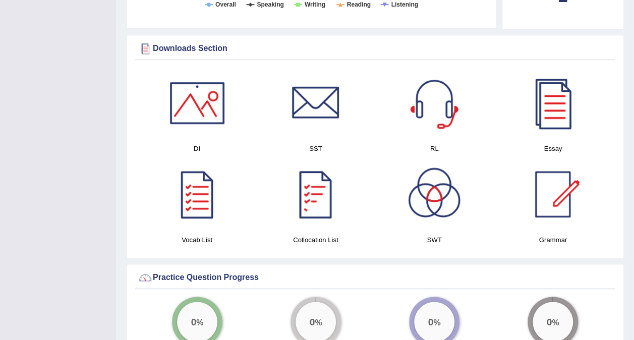
click at [331, 186] on div at bounding box center [315, 194] width 71 height 71
